Goal: Task Accomplishment & Management: Manage account settings

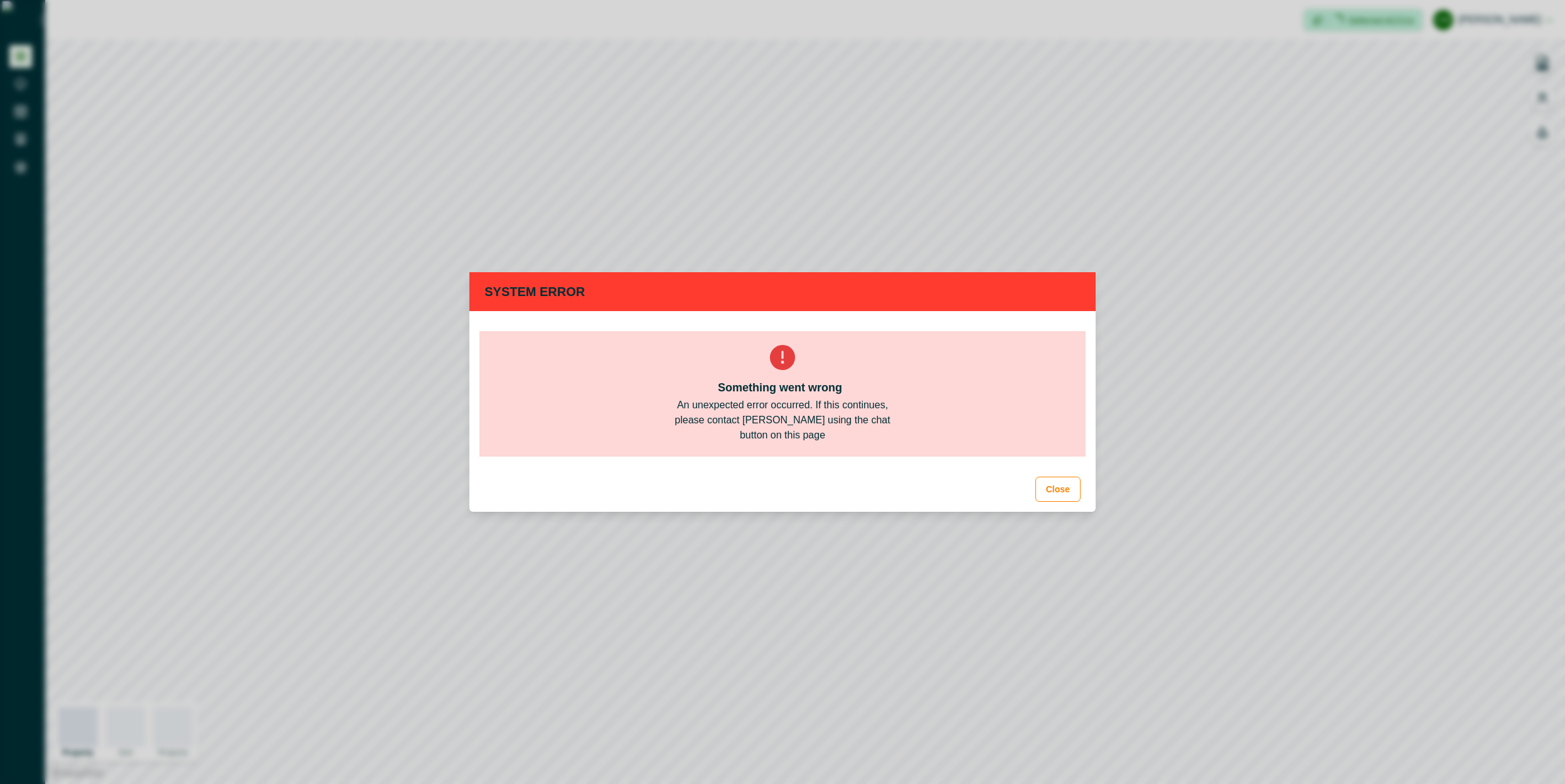
click at [1242, 296] on div "System Error Something went wrong An unexpected error occurred. If this continu…" at bounding box center [782, 392] width 1565 height 784
drag, startPoint x: 1478, startPoint y: 12, endPoint x: 1434, endPoint y: 58, distance: 63.7
click at [1471, 23] on div "System Error Something went wrong An unexpected error occurred. If this continu…" at bounding box center [782, 392] width 1565 height 784
drag, startPoint x: 1035, startPoint y: 483, endPoint x: 1050, endPoint y: 493, distance: 18.0
click at [1036, 484] on footer "Close" at bounding box center [782, 489] width 627 height 46
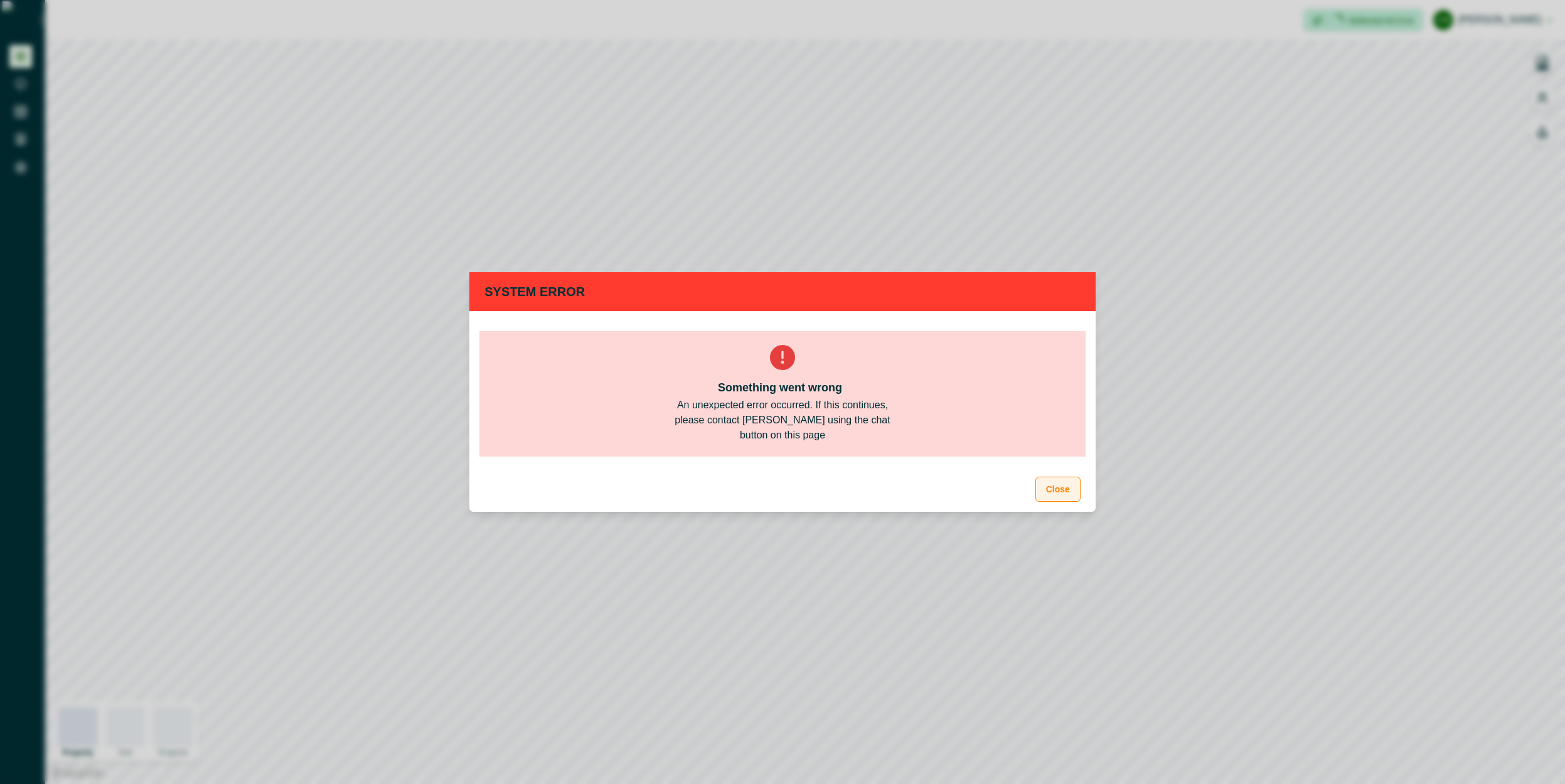
drag, startPoint x: 1050, startPoint y: 493, endPoint x: 1055, endPoint y: 487, distance: 7.8
click at [1055, 487] on button "Close" at bounding box center [1058, 489] width 46 height 25
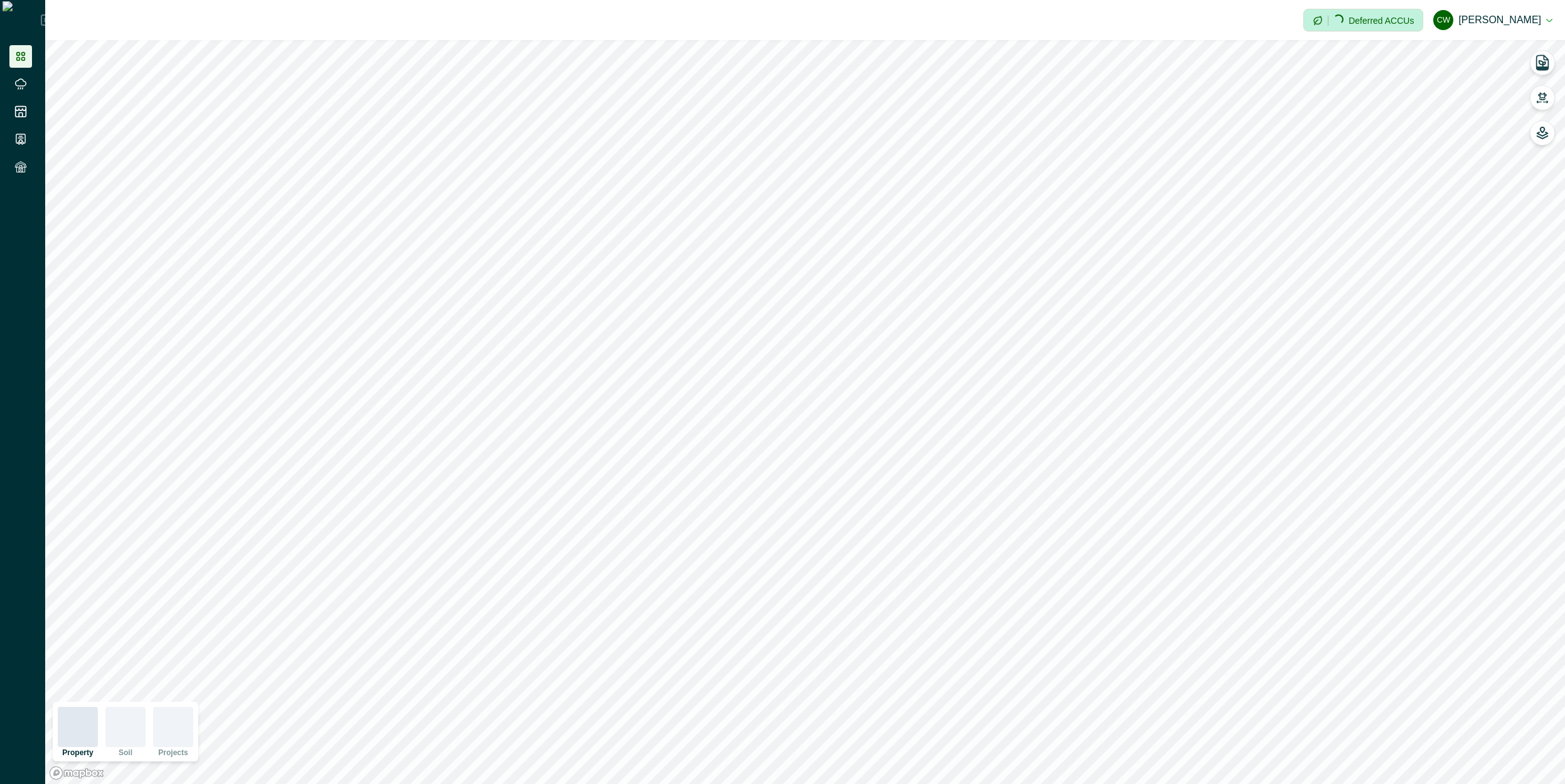
click at [1509, 37] on div "Impersonation Mode Loading... Deferred ACCUs [PERSON_NAME] [PERSON_NAME] Sign o…" at bounding box center [806, 20] width 1520 height 40
click at [1502, 27] on button "[PERSON_NAME] [PERSON_NAME]" at bounding box center [1493, 20] width 119 height 30
drag, startPoint x: 1469, startPoint y: 51, endPoint x: 1437, endPoint y: 54, distance: 32.1
click at [1468, 52] on button "Sign out" at bounding box center [1482, 56] width 139 height 21
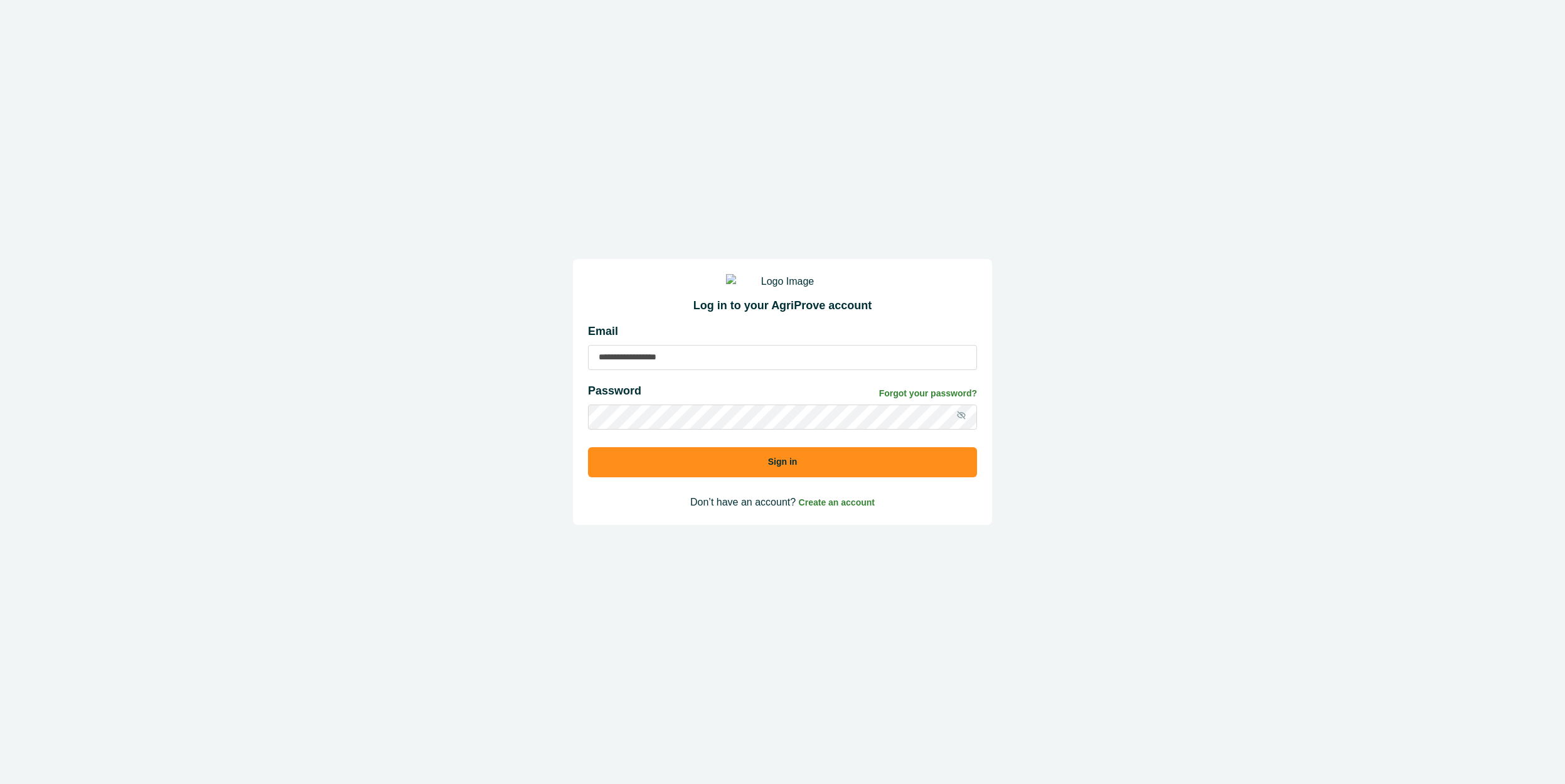
click at [680, 357] on div "Email" at bounding box center [782, 346] width 389 height 47
click at [681, 366] on input at bounding box center [782, 357] width 389 height 25
type input "**********"
click at [588, 448] on button "Sign in" at bounding box center [782, 462] width 389 height 30
